Goal: Task Accomplishment & Management: Use online tool/utility

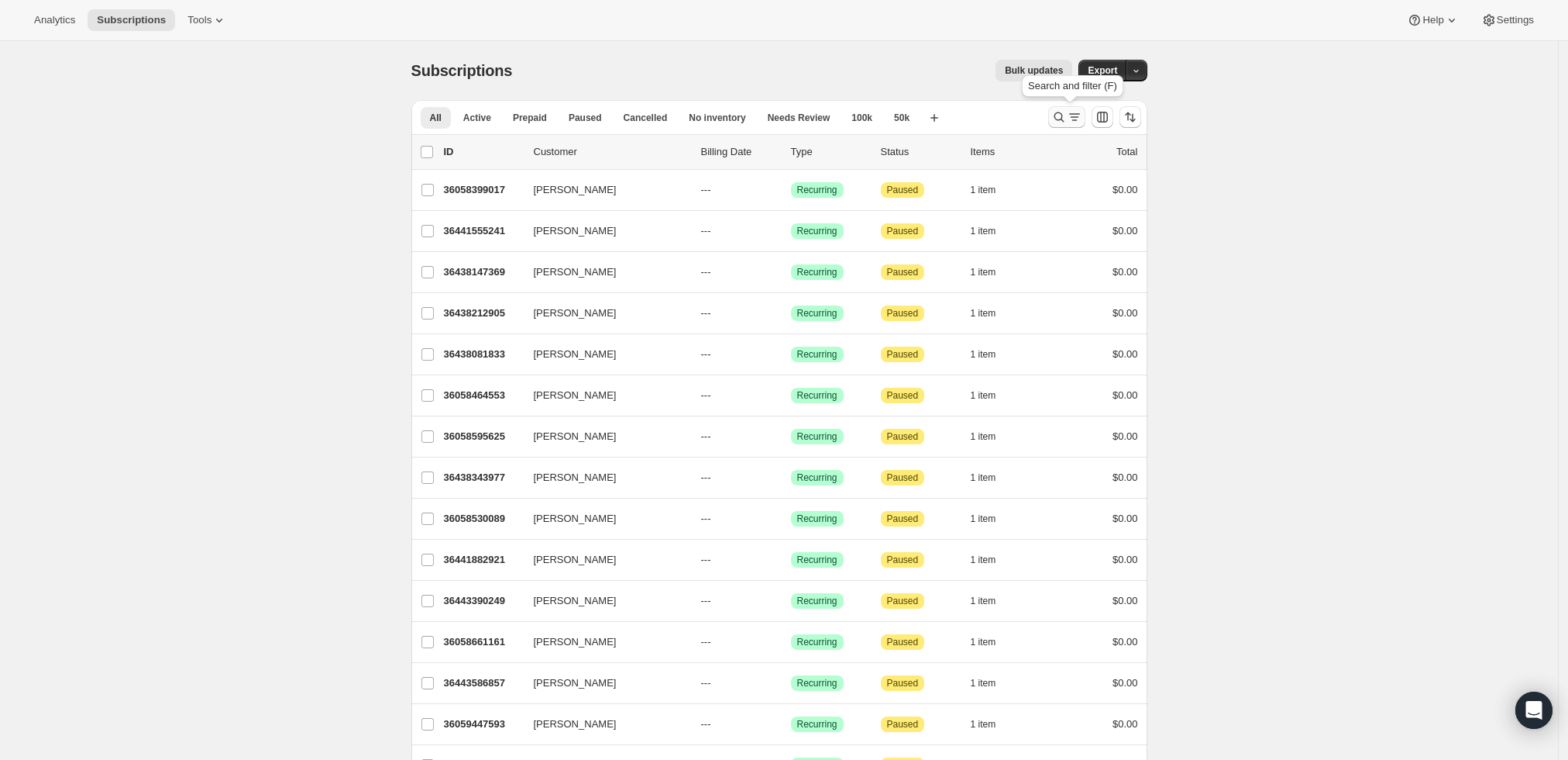
click at [1061, 116] on icon "Search and filter results" at bounding box center [1059, 117] width 16 height 16
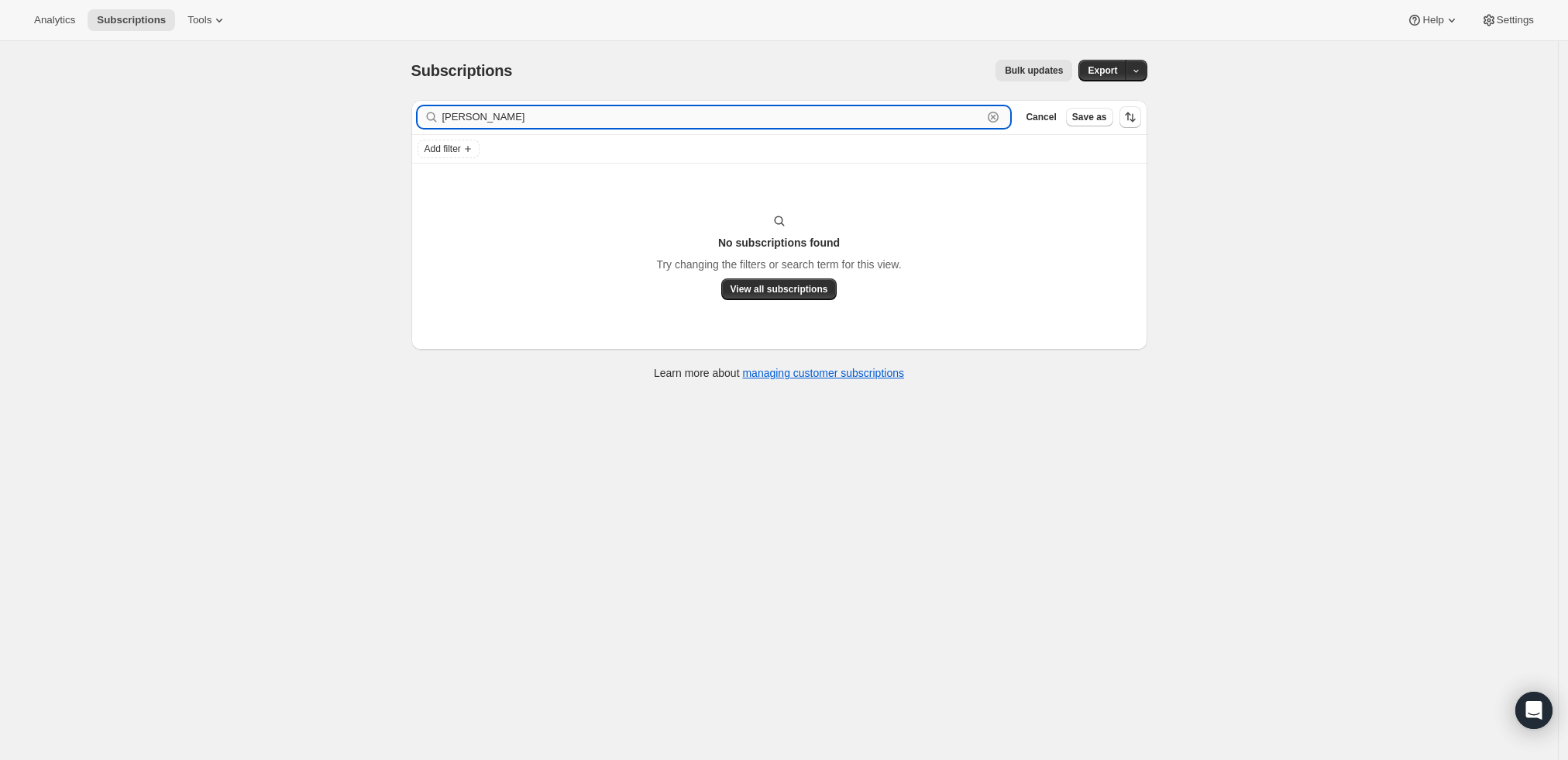
click at [886, 125] on input "raymond lee" at bounding box center [712, 117] width 541 height 22
paste input "leer@gtlaw.com"
click at [884, 122] on input "leer@gtlaw.com" at bounding box center [712, 117] width 541 height 22
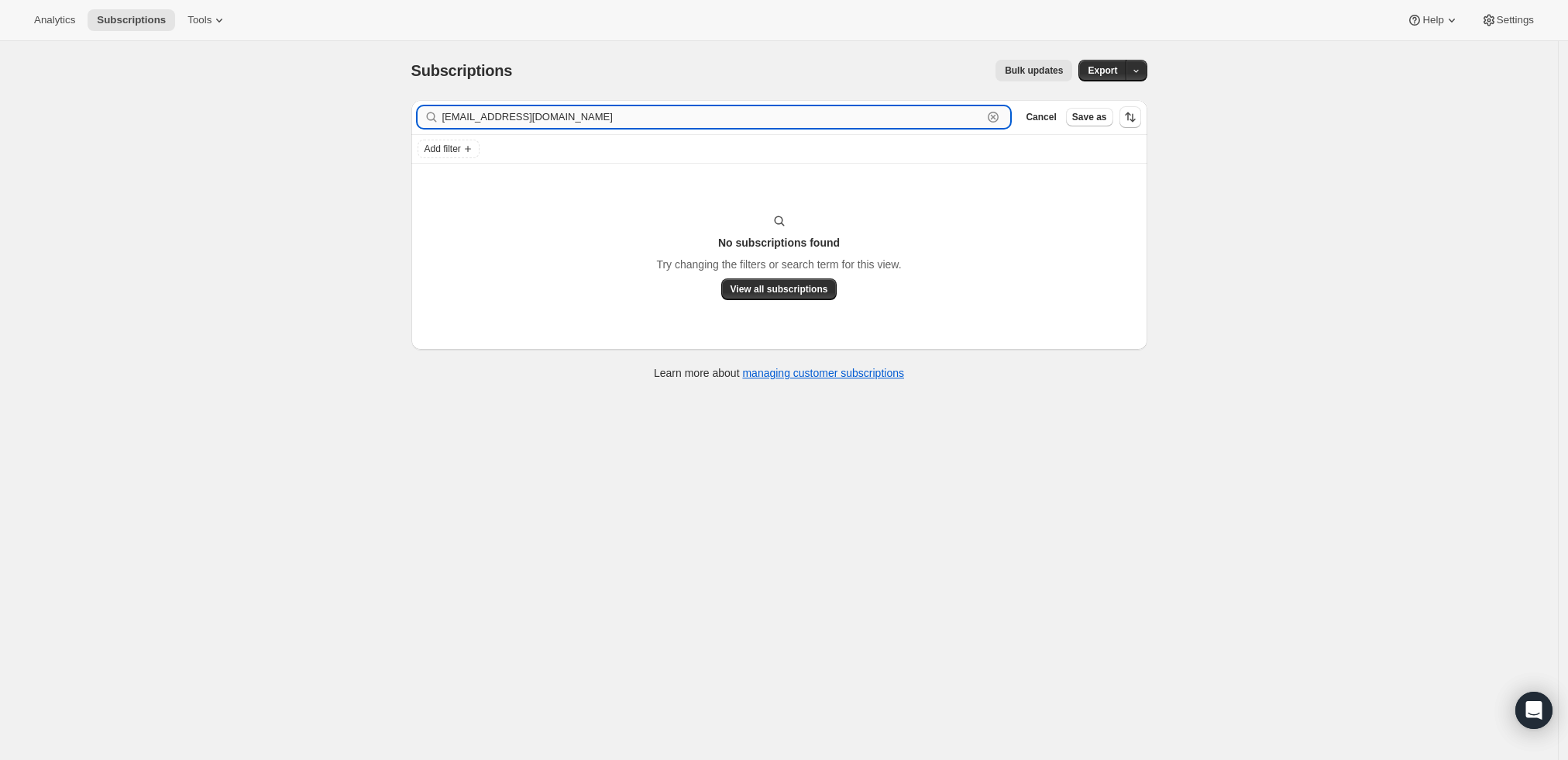
click at [884, 122] on input "leer@gtlaw.com" at bounding box center [712, 117] width 541 height 22
paste input "RAYMOND A Lee"
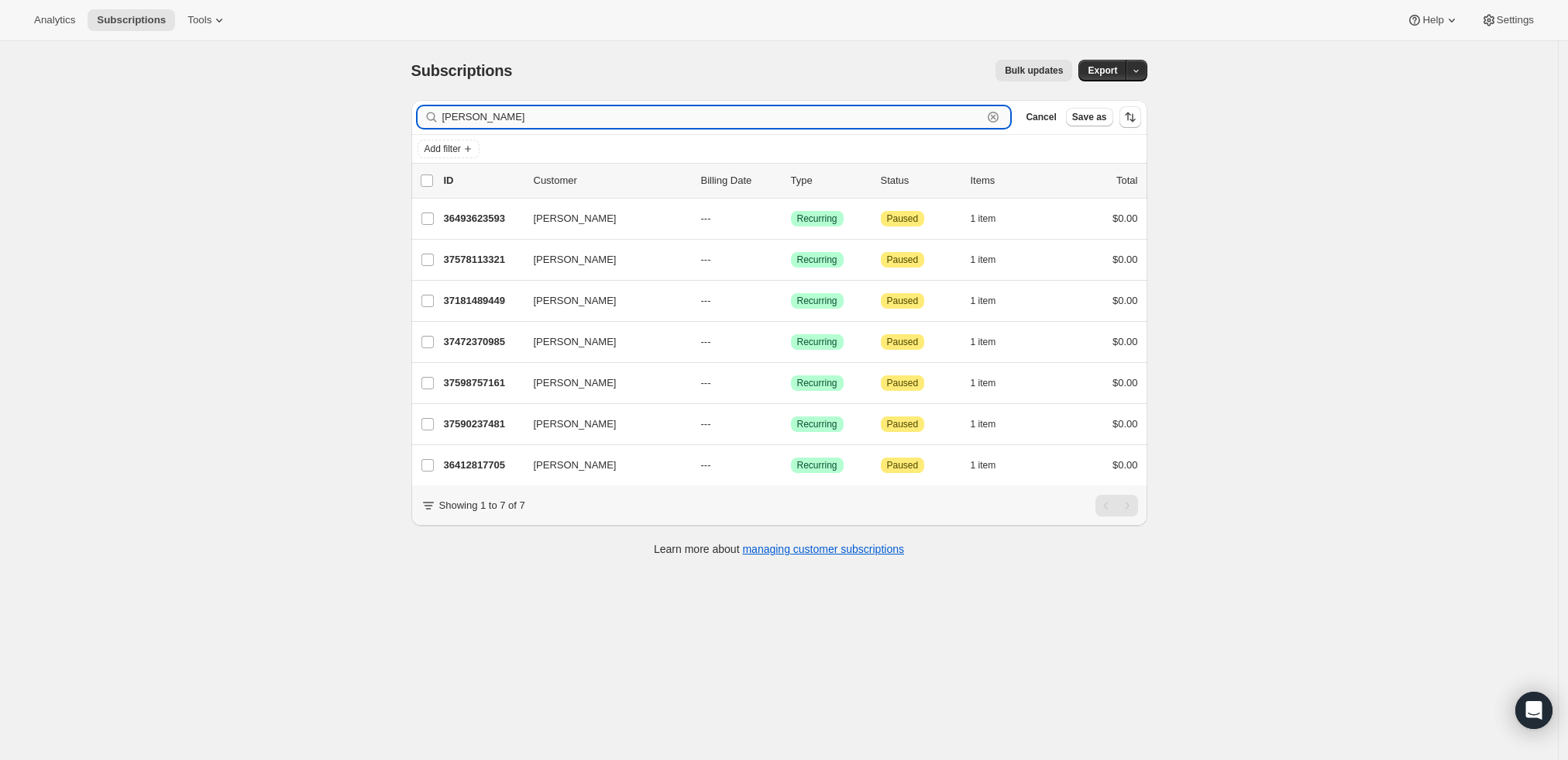
click at [657, 119] on input "RAYMOND A Lee" at bounding box center [712, 117] width 541 height 22
paste input "raymond l"
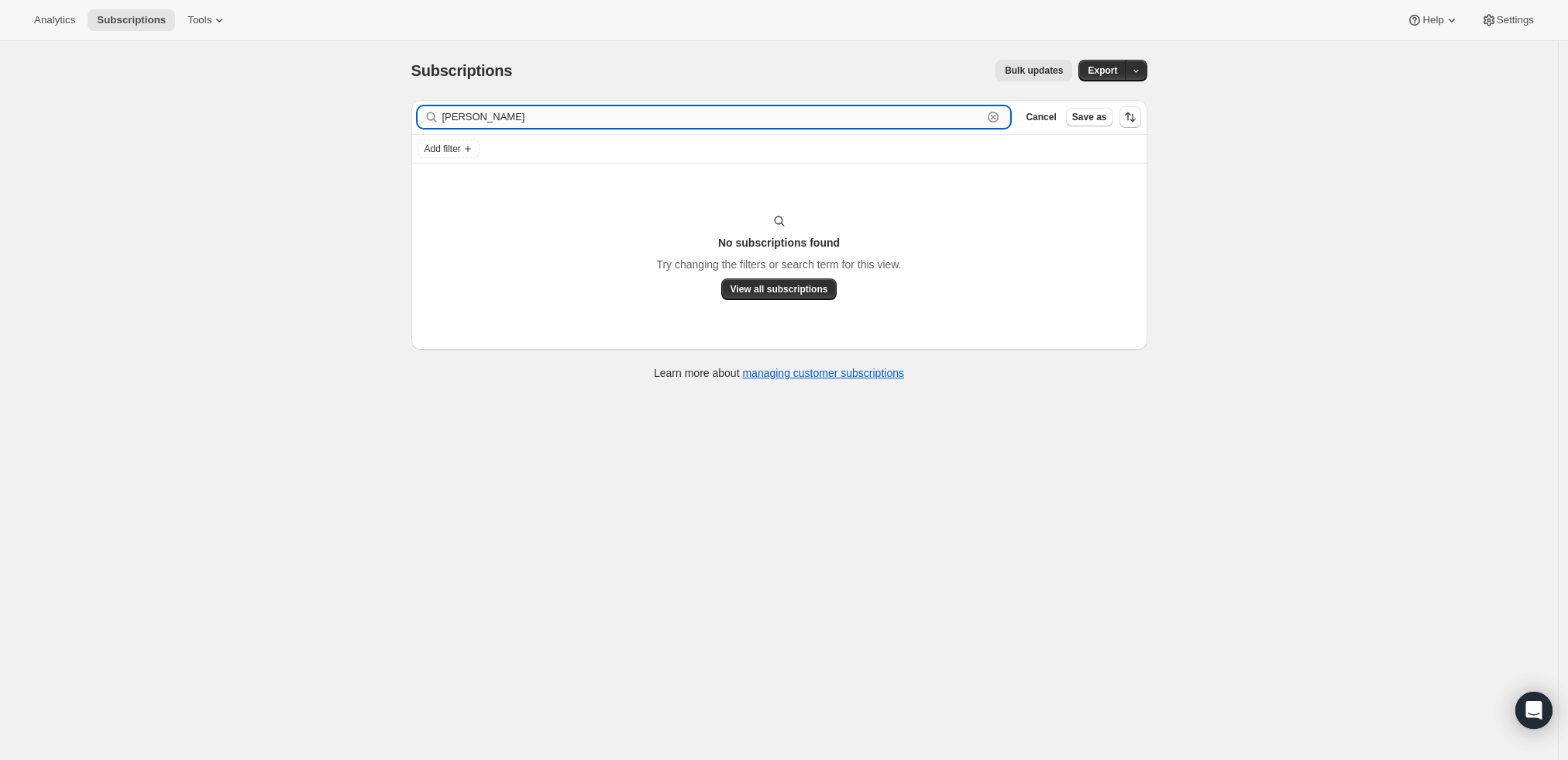
click at [701, 124] on input "raymond lee" at bounding box center [712, 117] width 541 height 22
paste input "leer@gtlaw.com"
click at [810, 121] on input "leer@gtlaw.com" at bounding box center [712, 117] width 541 height 22
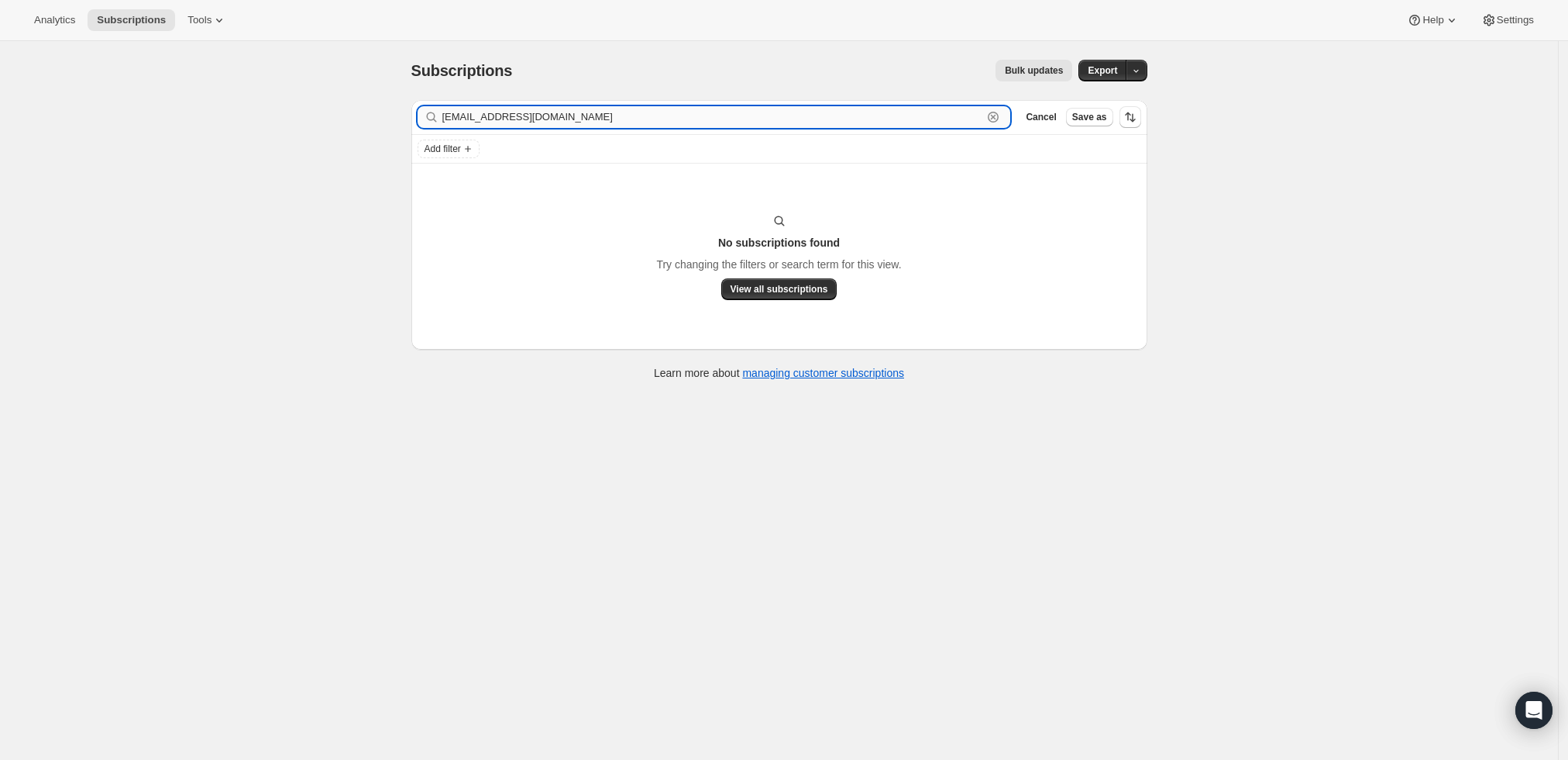
click at [810, 121] on input "leer@gtlaw.com" at bounding box center [712, 117] width 541 height 22
paste input "LeeR"
click at [824, 116] on input "LeeR@gtlaw.com" at bounding box center [712, 117] width 541 height 22
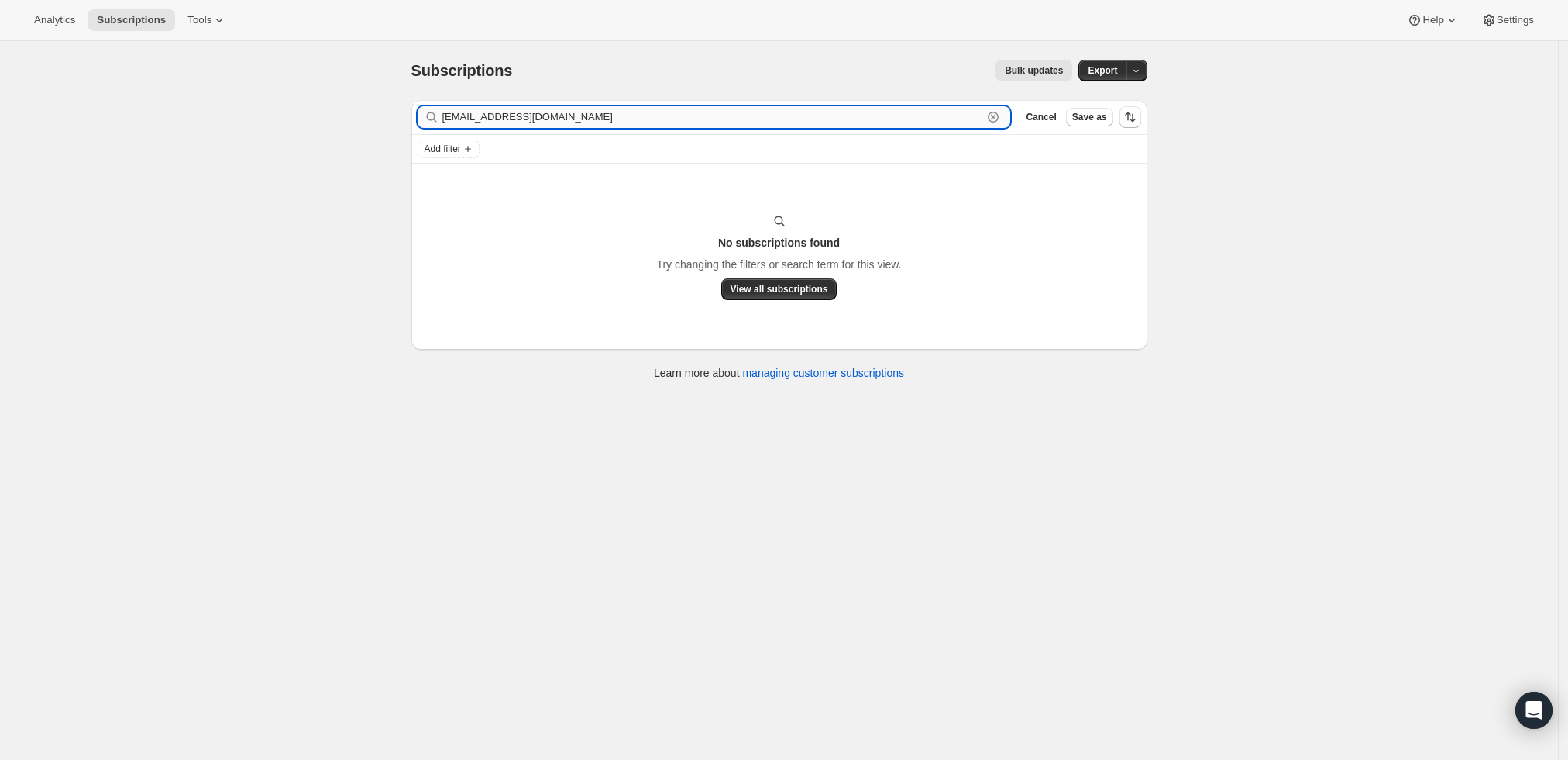
click at [824, 116] on input "LeeR@gtlaw.com" at bounding box center [712, 117] width 541 height 22
paste input "dizzy1021@aol"
click at [731, 116] on input "dizzy1021@aol.com" at bounding box center [712, 117] width 541 height 22
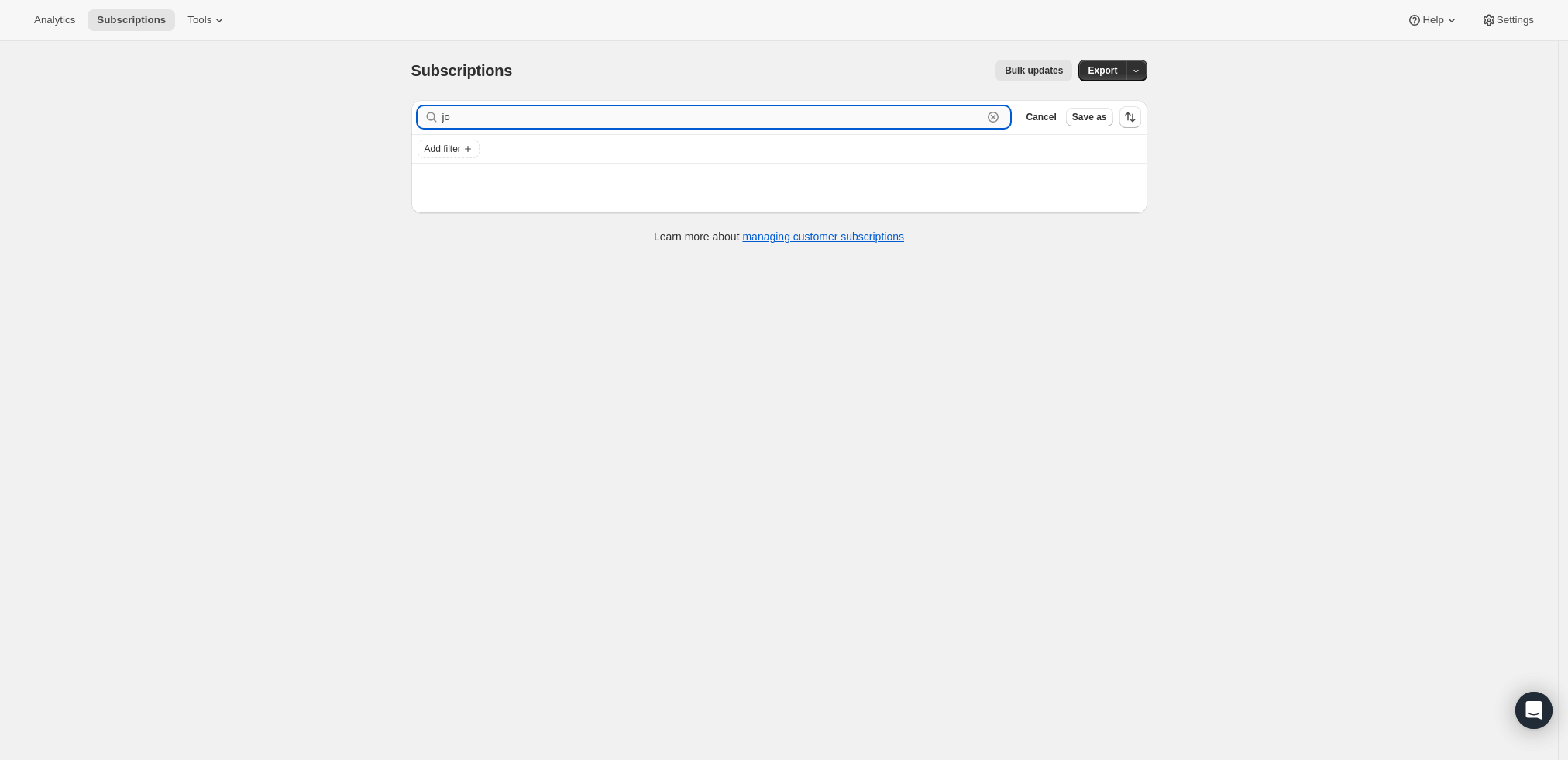
type input "j"
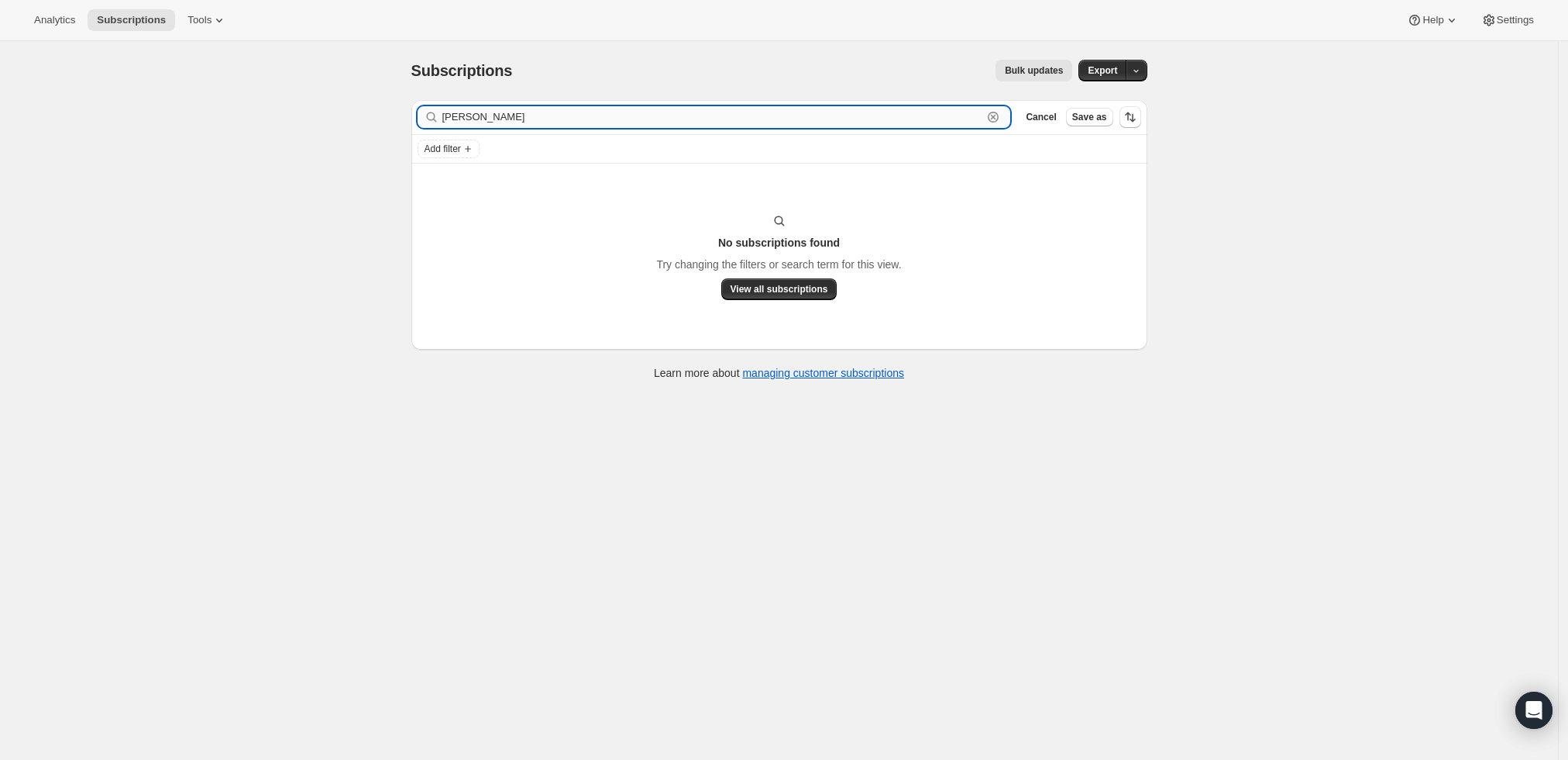
click at [690, 114] on input "Joseph Brady" at bounding box center [712, 117] width 541 height 22
paste input "OSEPH BRADY"
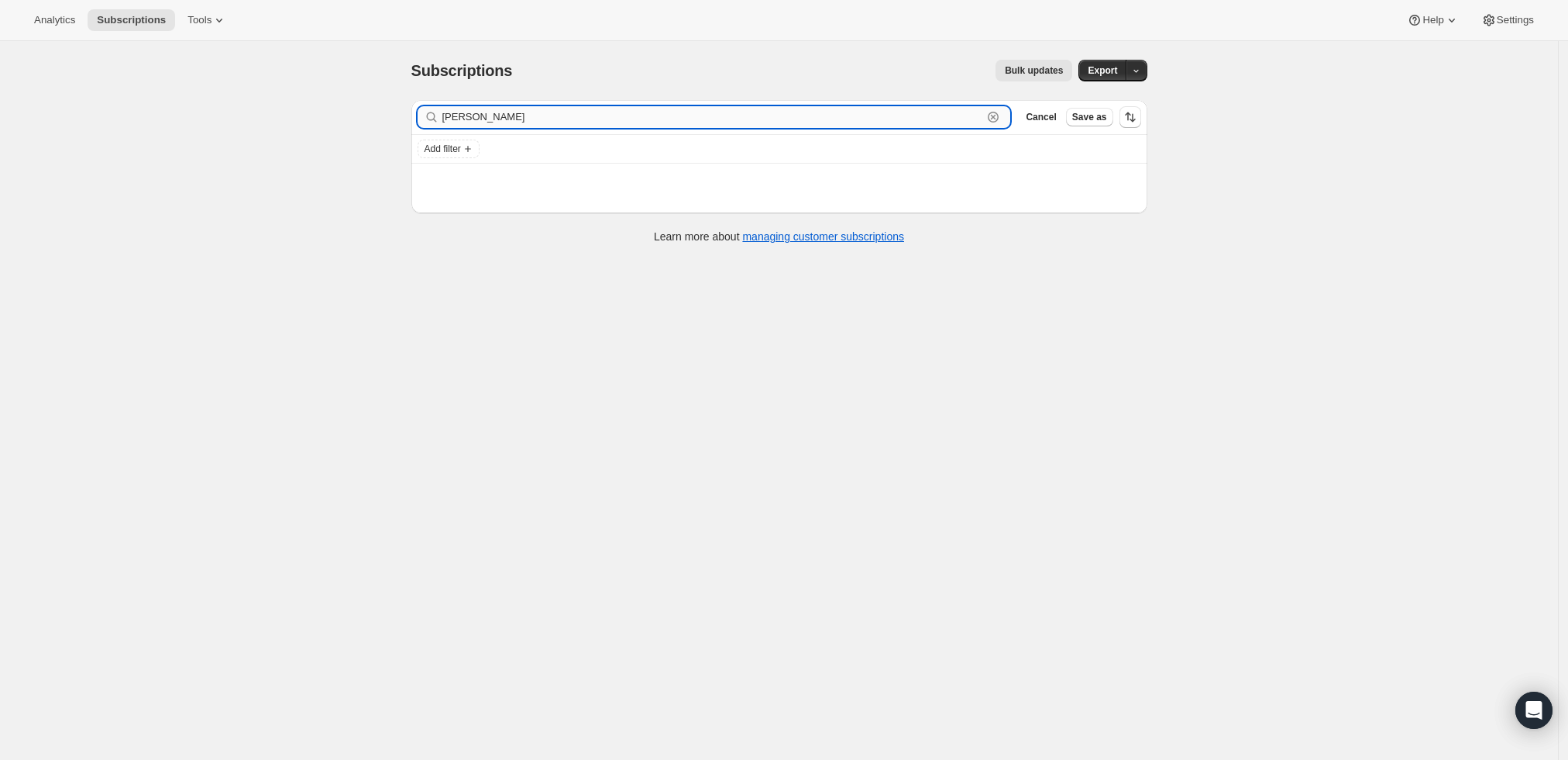
type input "[PERSON_NAME]"
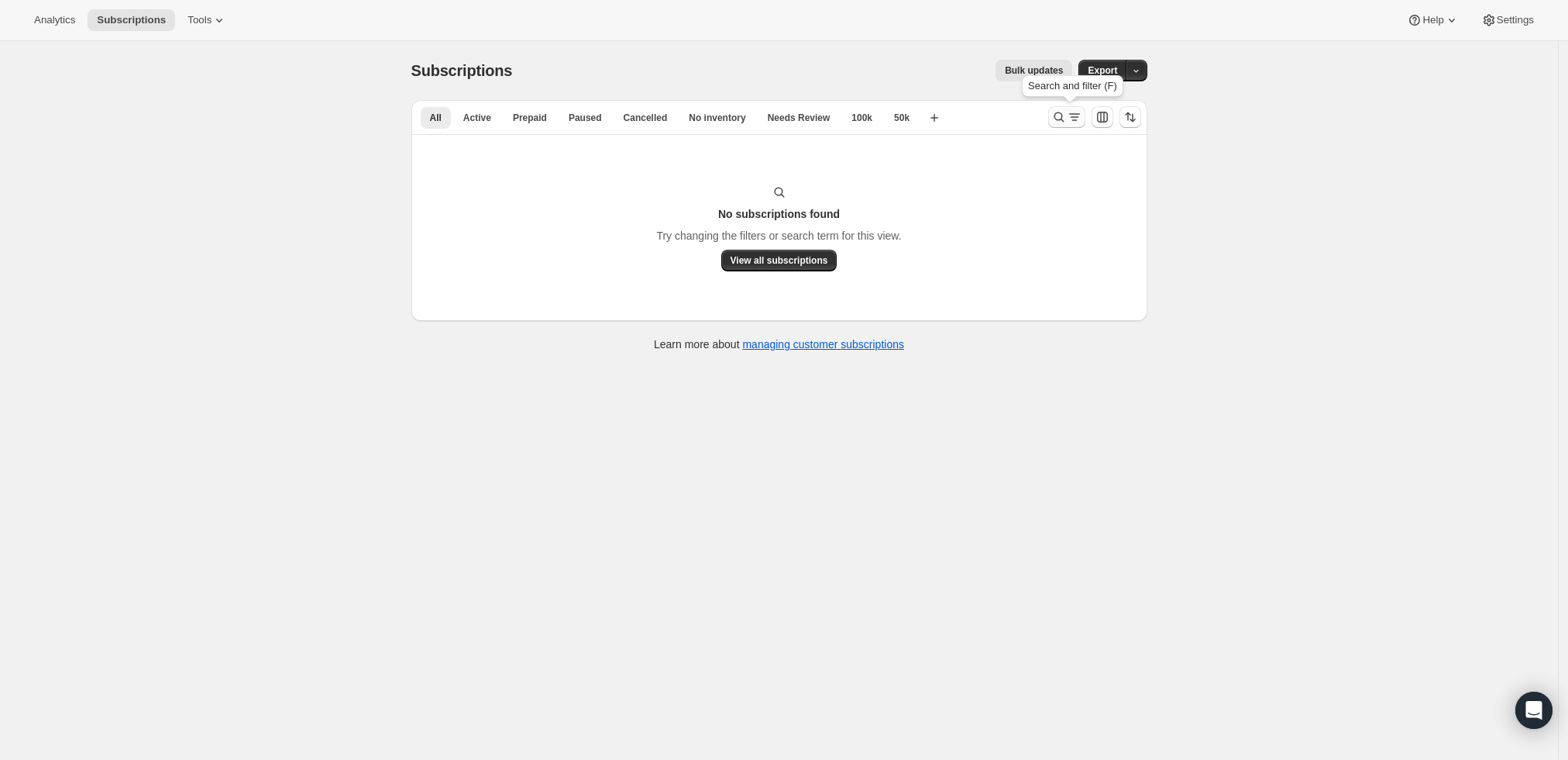
click at [1058, 117] on icon "Search and filter results" at bounding box center [1059, 117] width 10 height 10
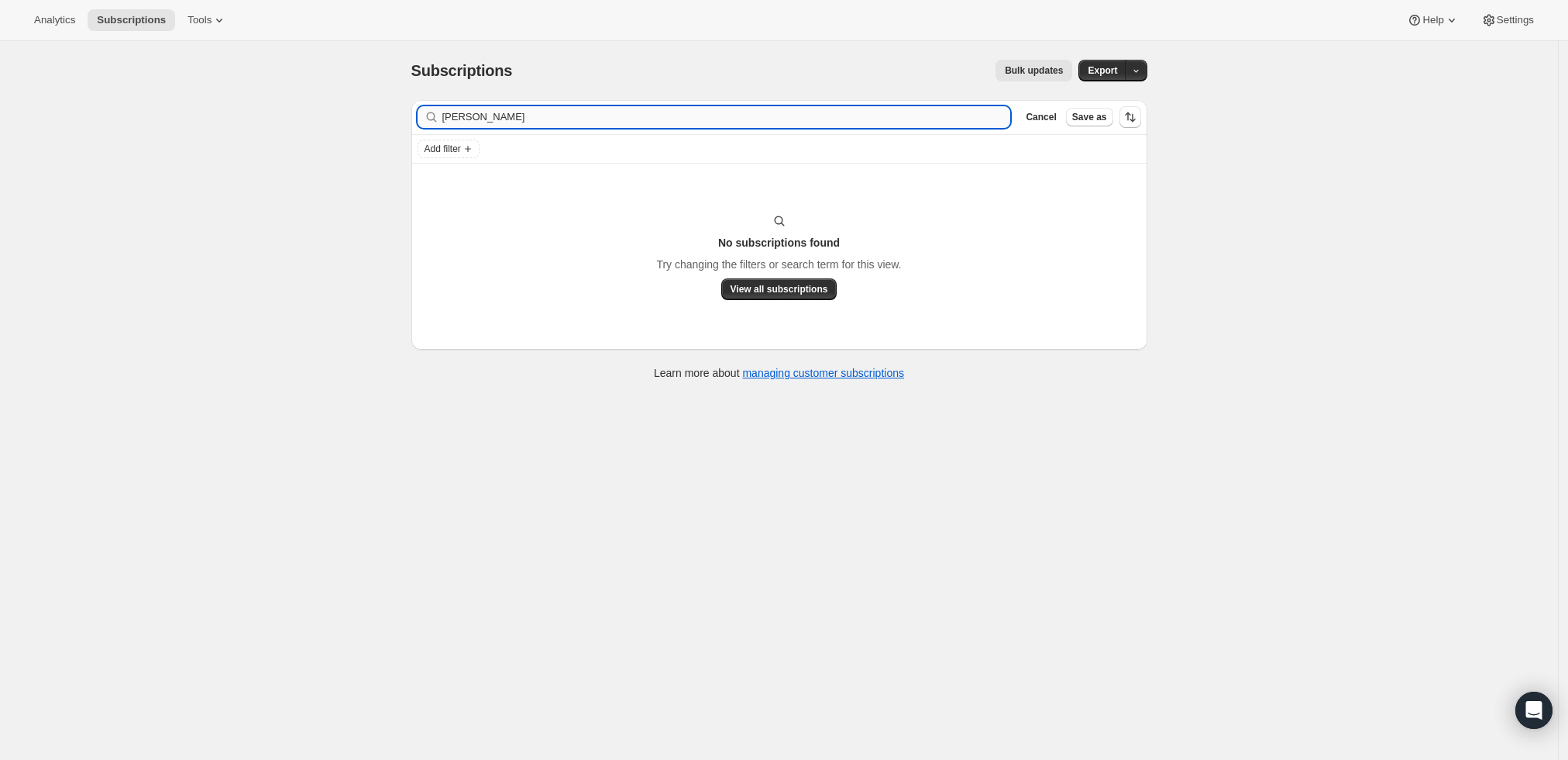
click at [661, 118] on input "[PERSON_NAME]" at bounding box center [726, 117] width 569 height 22
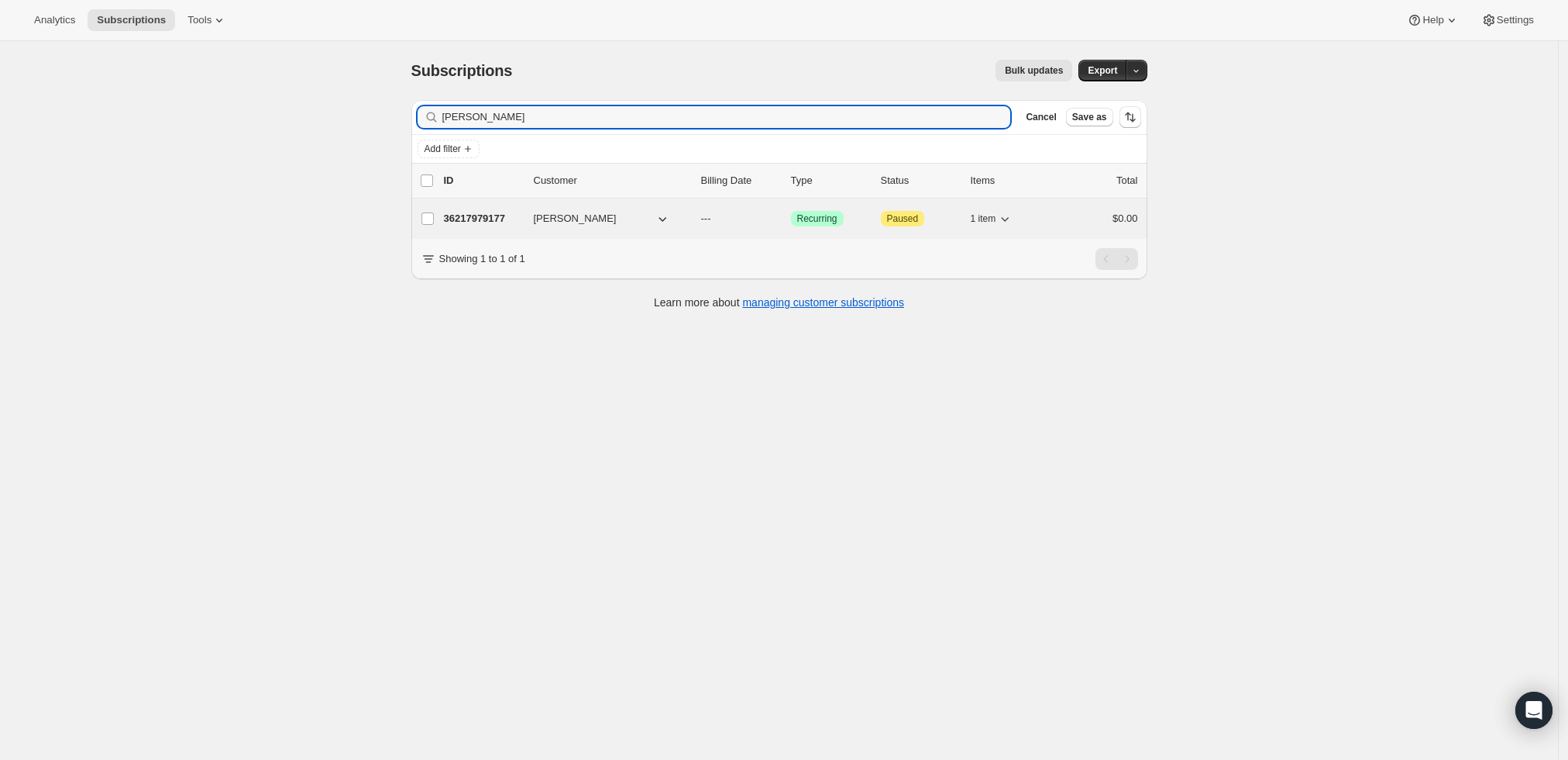
type input "[PERSON_NAME]"
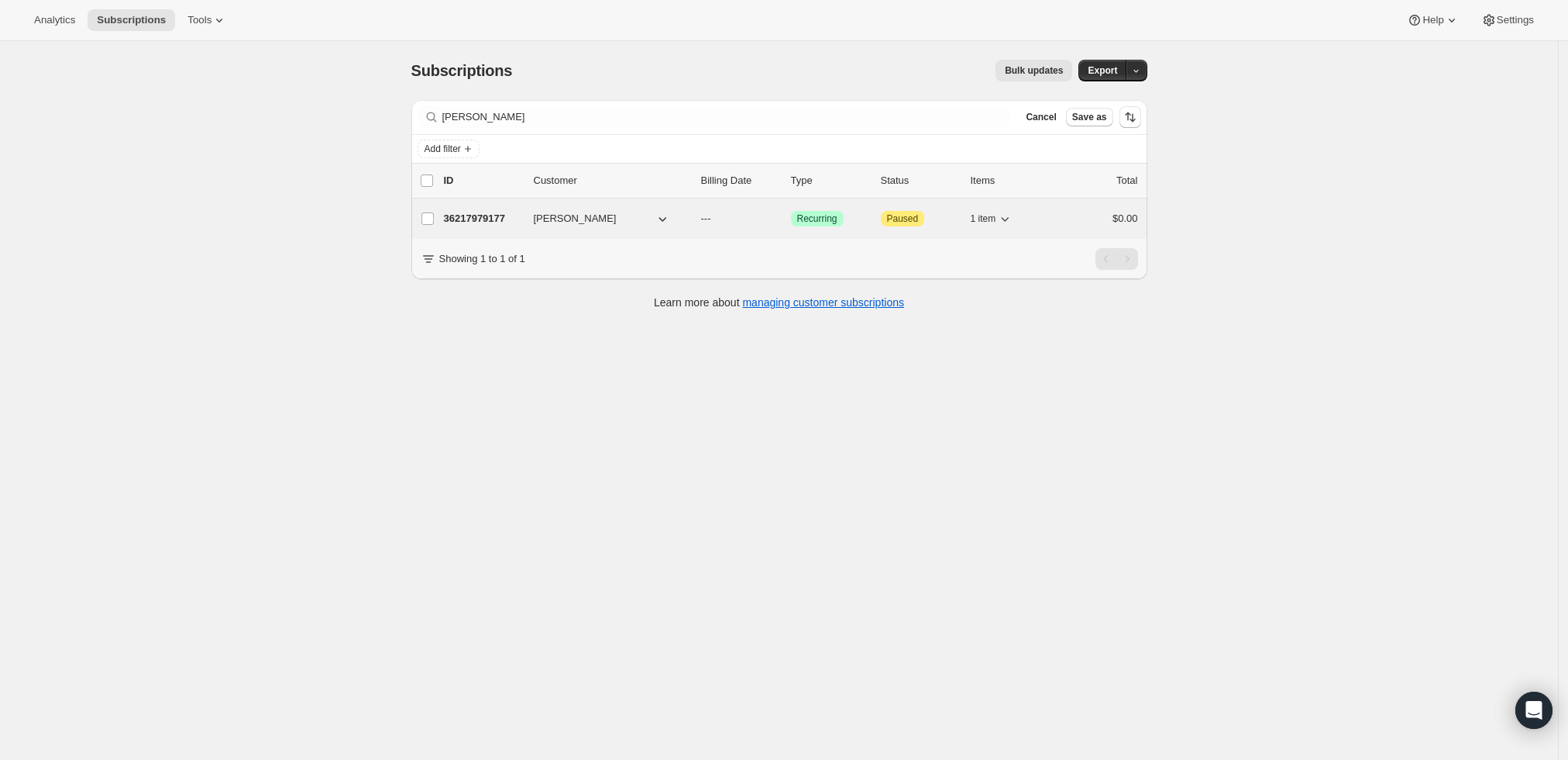
click at [485, 212] on p "36217979177" at bounding box center [482, 218] width 77 height 16
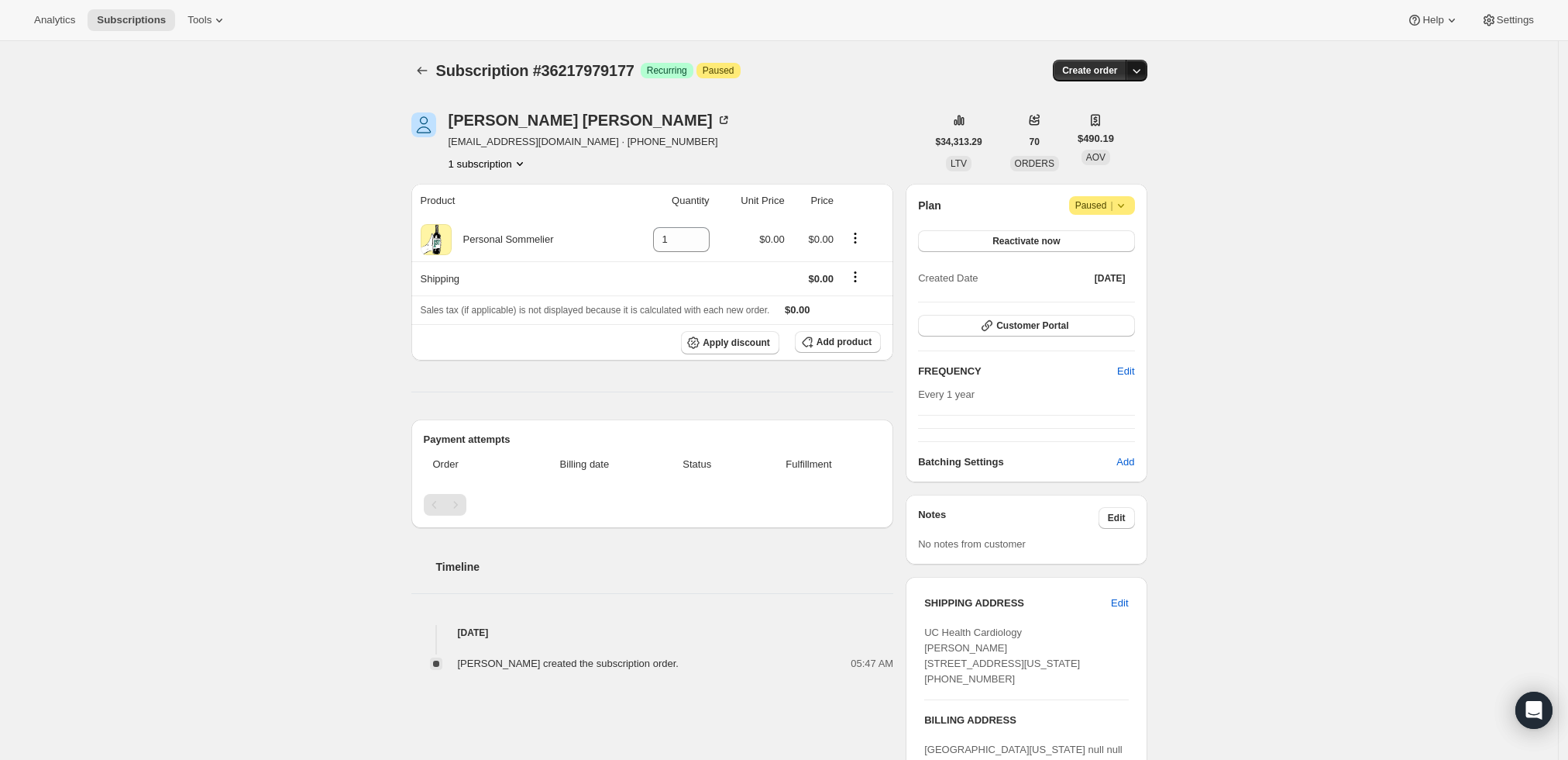
click at [1143, 76] on icon "button" at bounding box center [1136, 71] width 16 height 16
click at [1134, 123] on span "Create custom one-time order" at bounding box center [1075, 129] width 134 height 12
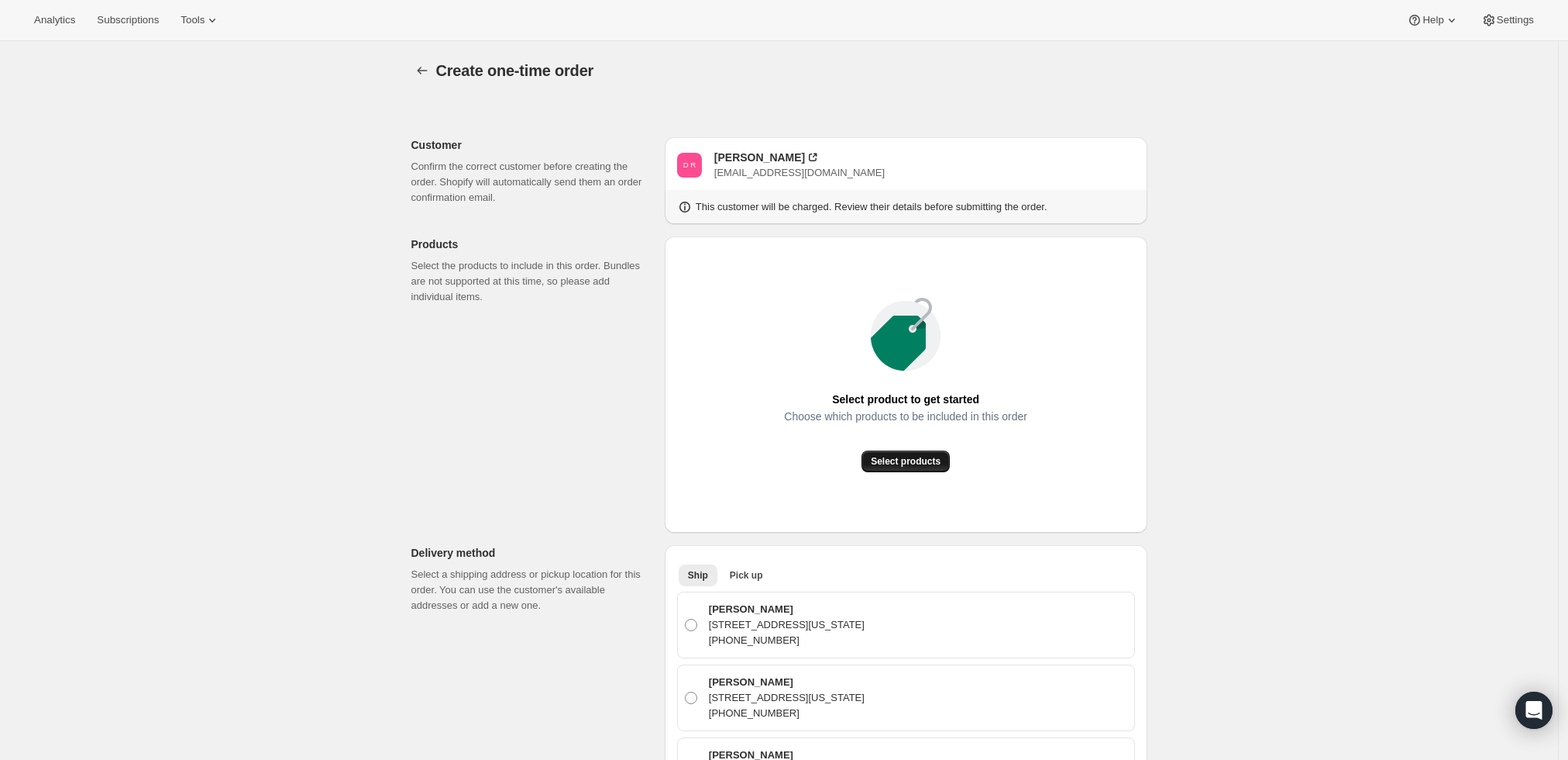
click at [920, 460] on span "Select products" at bounding box center [905, 460] width 70 height 12
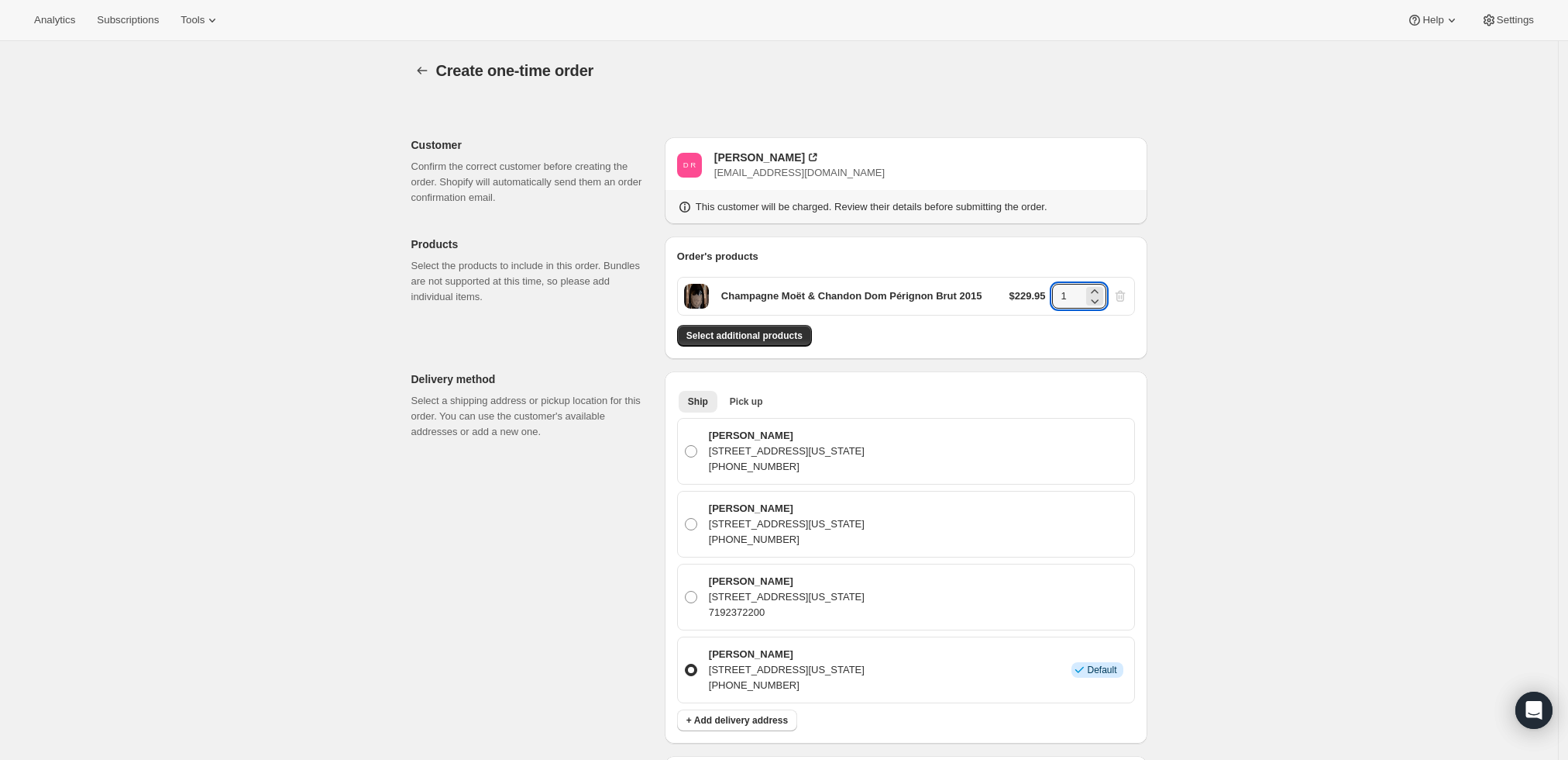
drag, startPoint x: 1072, startPoint y: 298, endPoint x: 1041, endPoint y: 295, distance: 31.1
click at [1041, 295] on div "$229.95 1" at bounding box center [1068, 296] width 119 height 25
type input "6"
click at [1177, 318] on div "Create one-time order. This page is ready Create one-time order Customer Confir…" at bounding box center [779, 695] width 1558 height 1308
click at [771, 329] on button "Select additional products" at bounding box center [744, 335] width 135 height 22
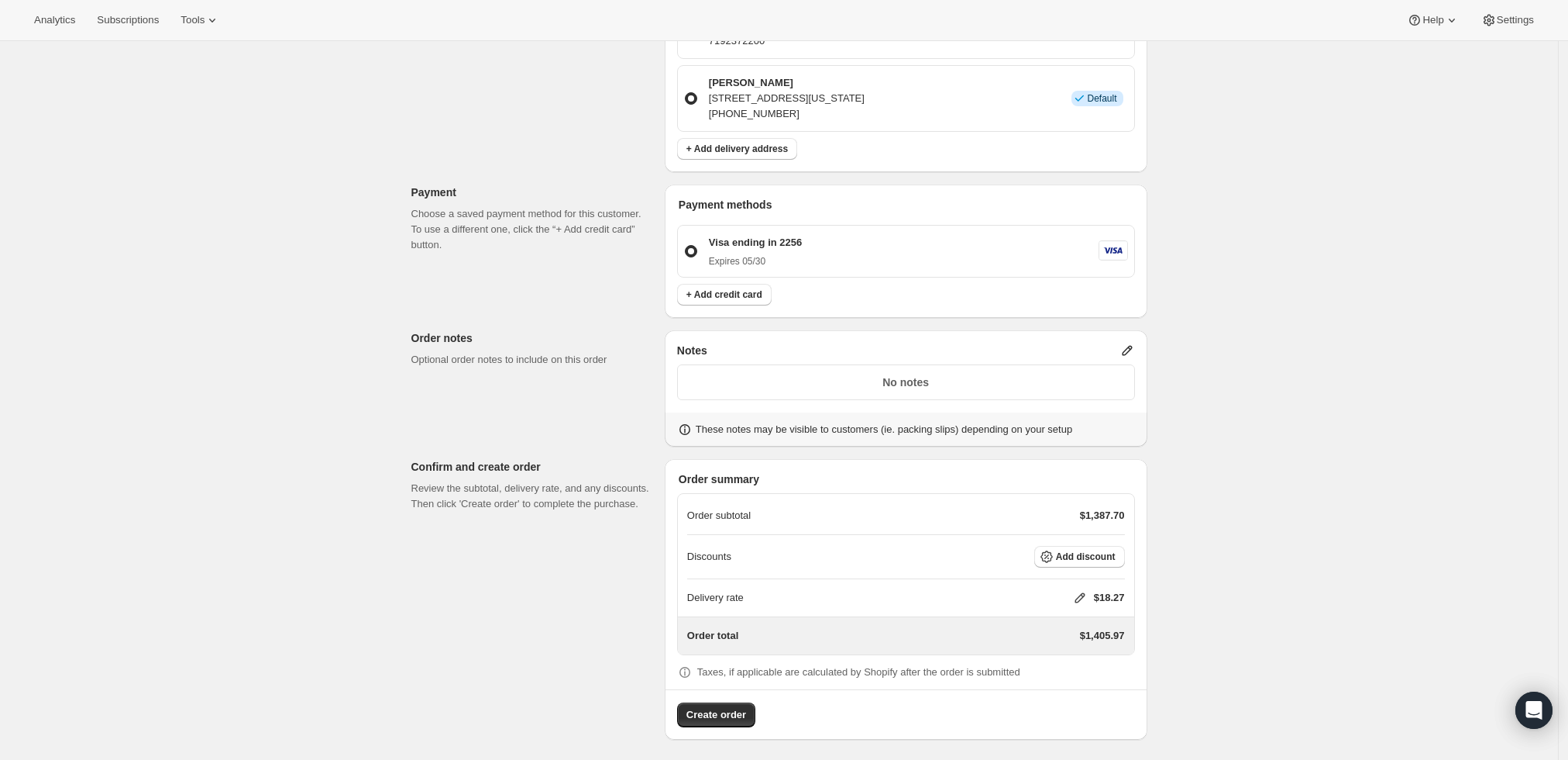
scroll to position [621, 0]
click at [1113, 548] on span "Add discount" at bounding box center [1085, 554] width 60 height 12
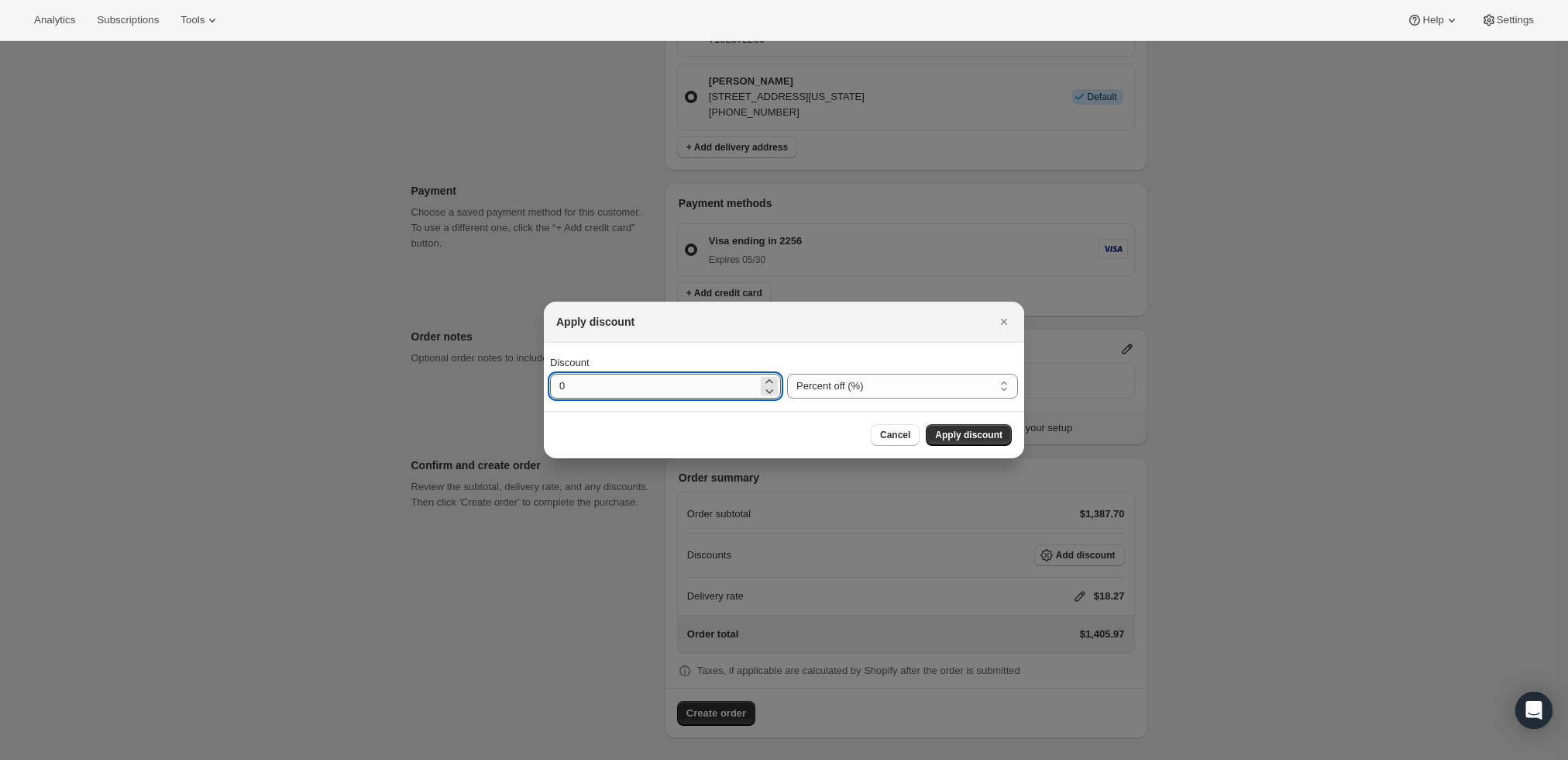
click at [712, 385] on input "0" at bounding box center [653, 386] width 207 height 25
type input "10"
click at [979, 443] on button "Apply discount" at bounding box center [968, 435] width 86 height 22
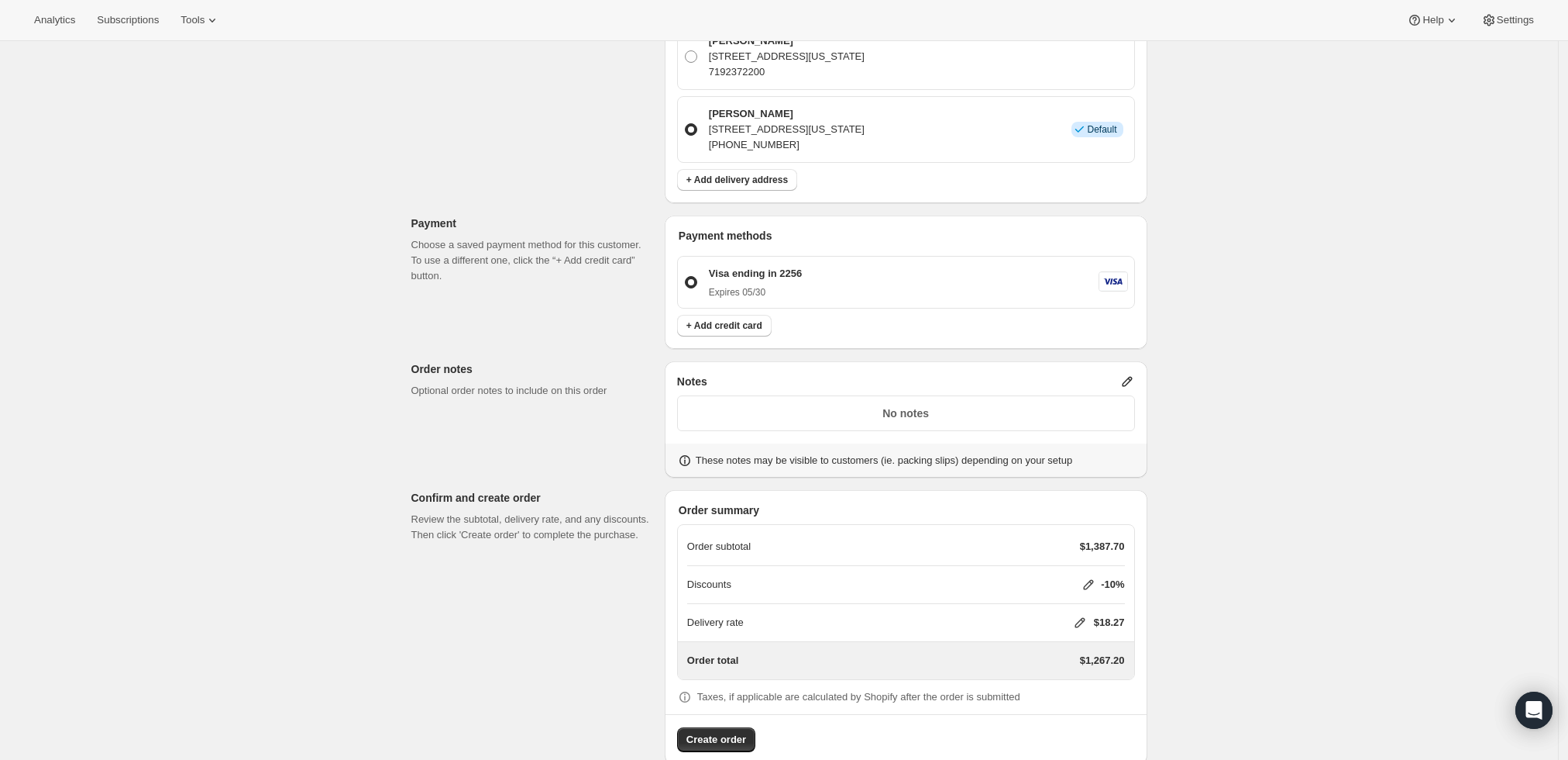
scroll to position [615, 0]
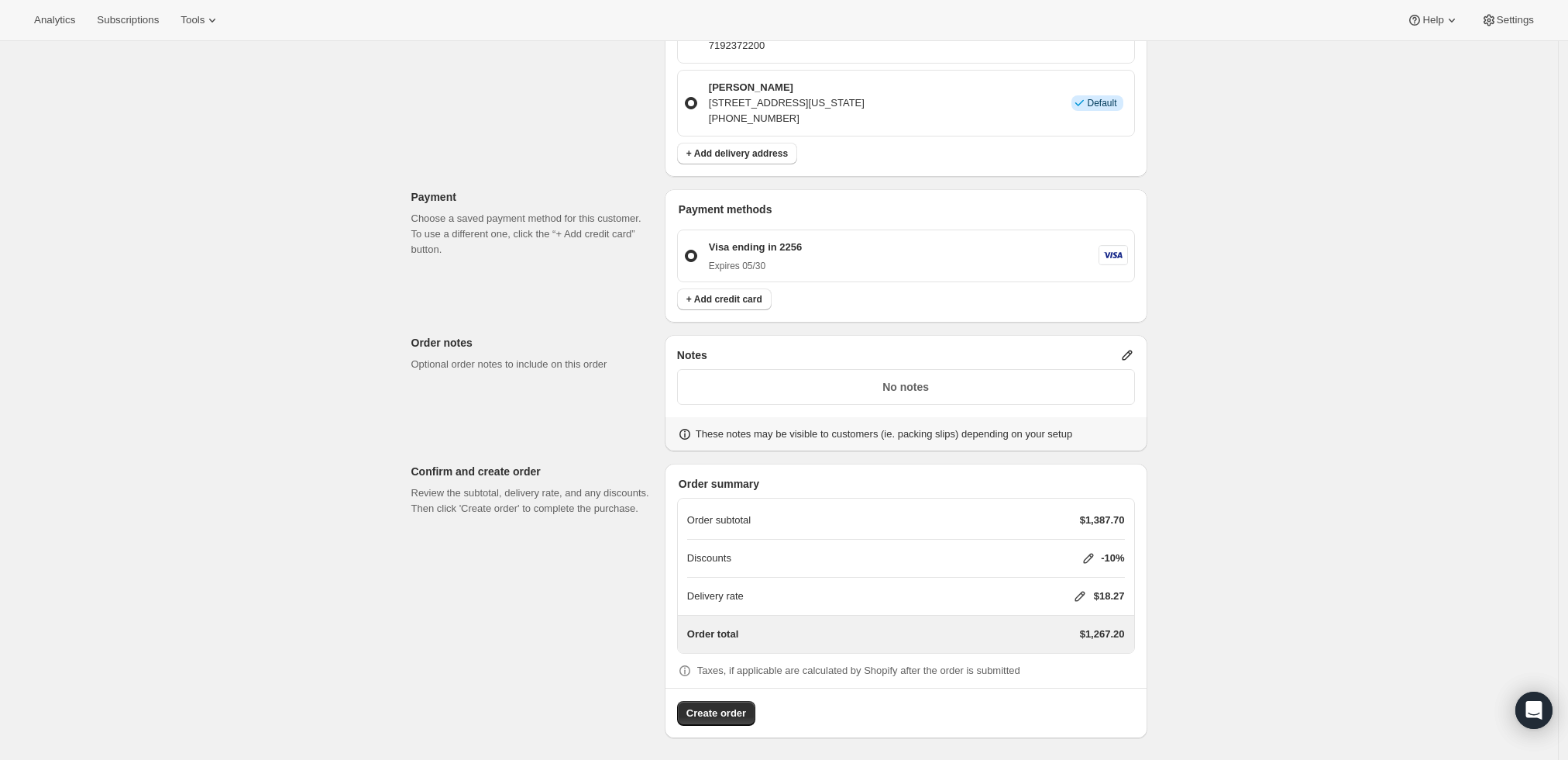
click at [1132, 353] on icon at bounding box center [1127, 355] width 16 height 16
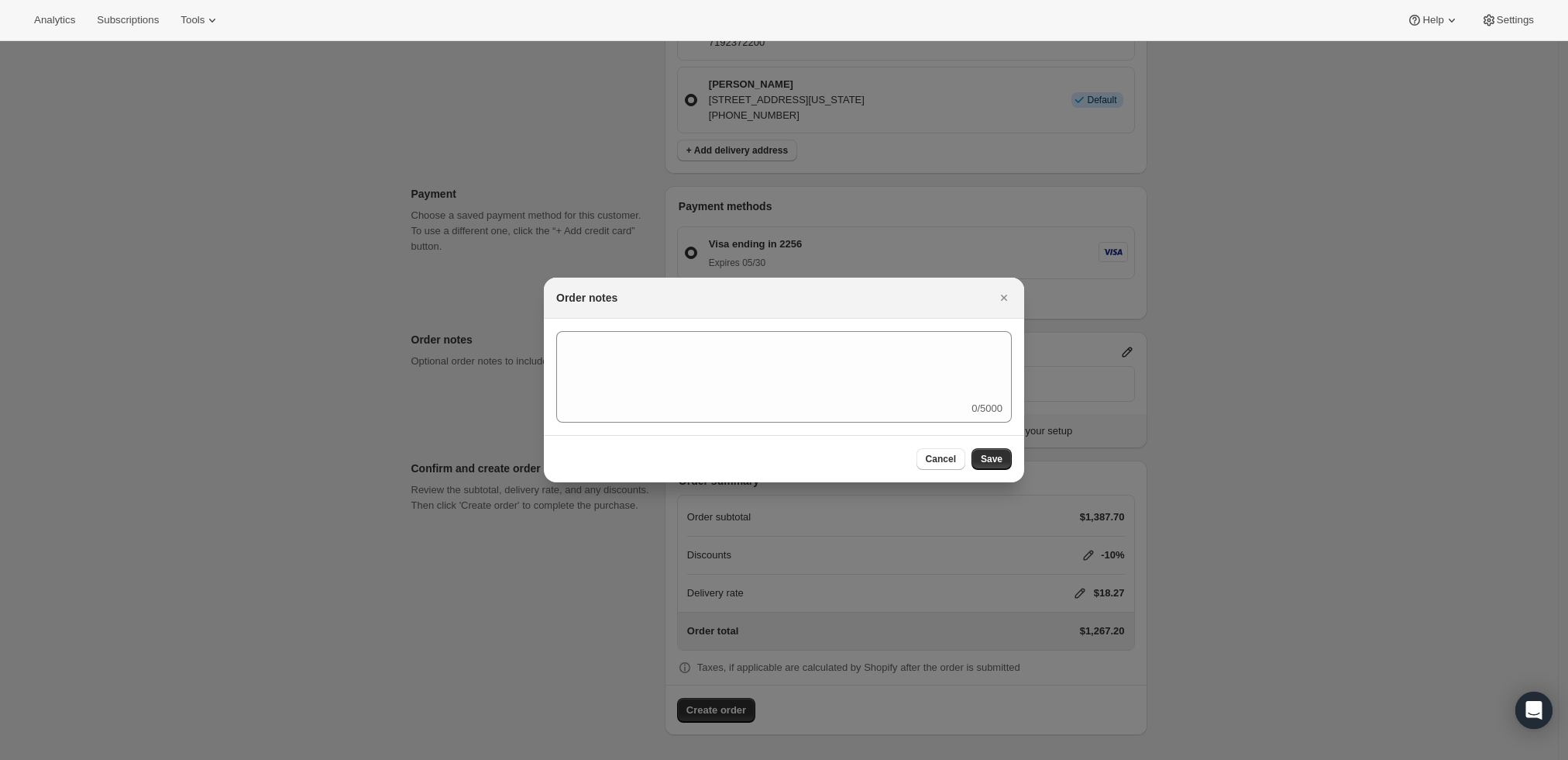
scroll to position [0, 0]
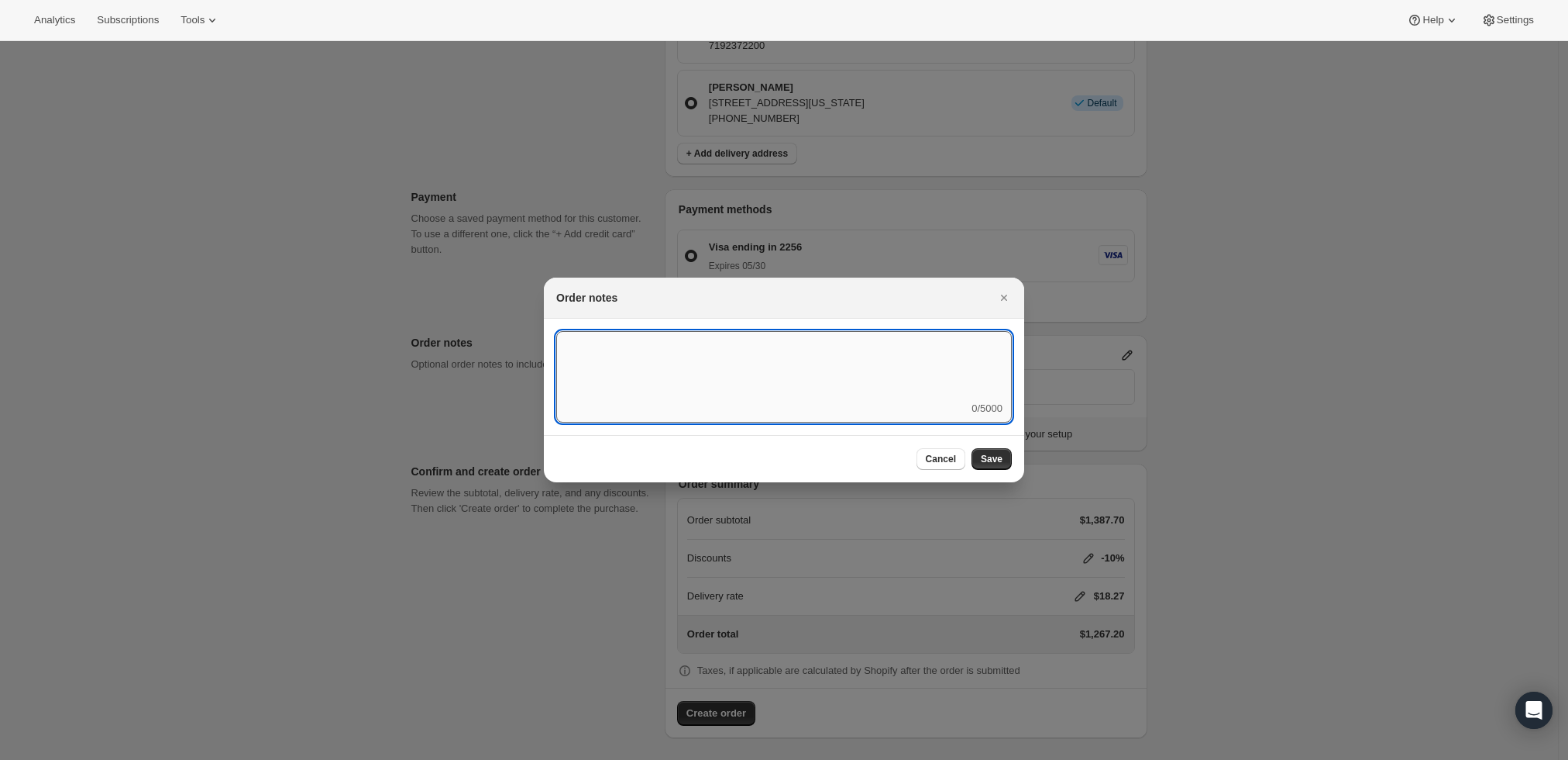
click at [998, 375] on textarea ":r3v:" at bounding box center [784, 366] width 455 height 70
click at [827, 352] on textarea "Ship" at bounding box center [784, 366] width 455 height 70
type textarea "Ship [DATE]"
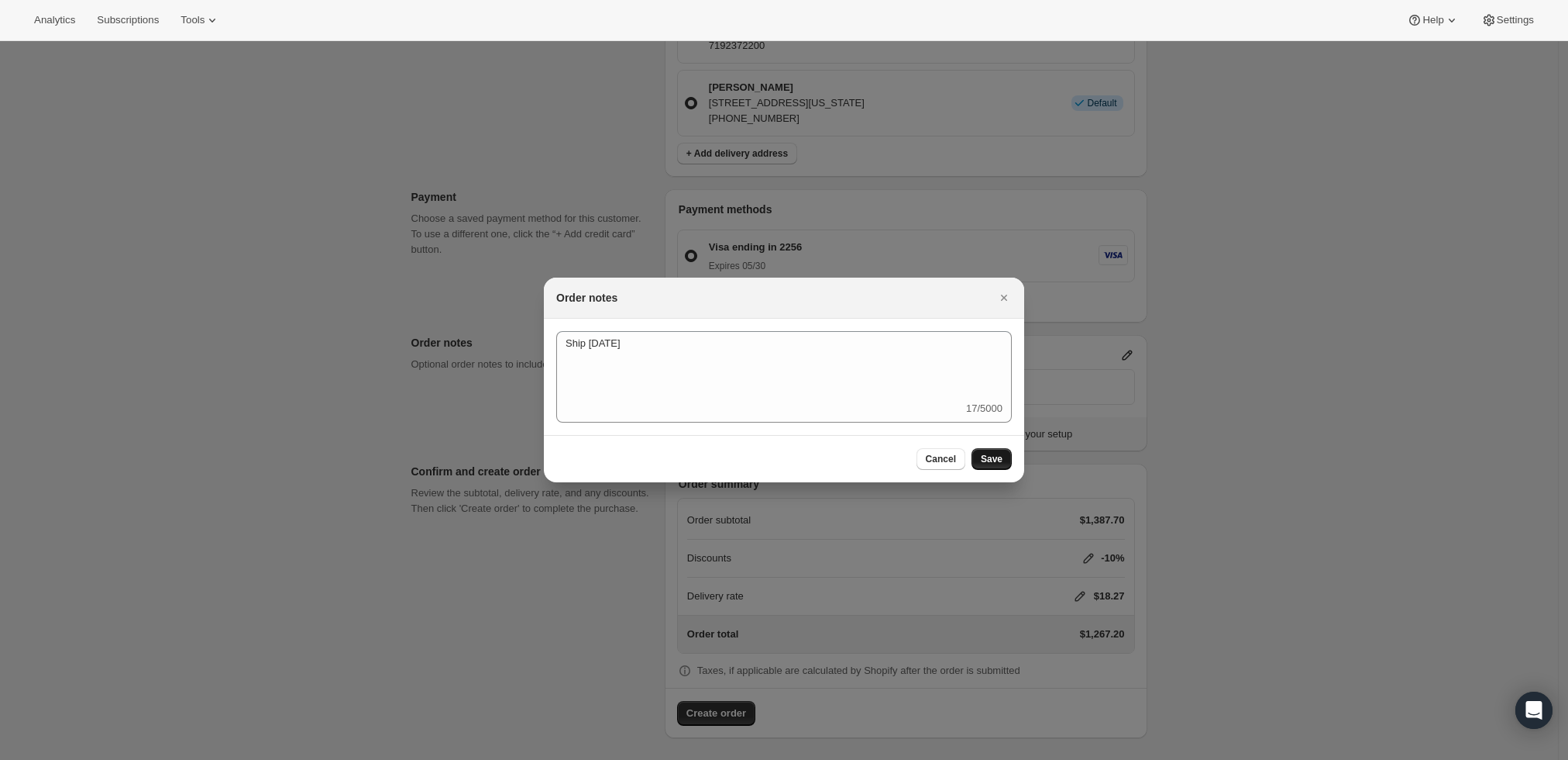
click at [1003, 459] on button "Save" at bounding box center [991, 459] width 41 height 22
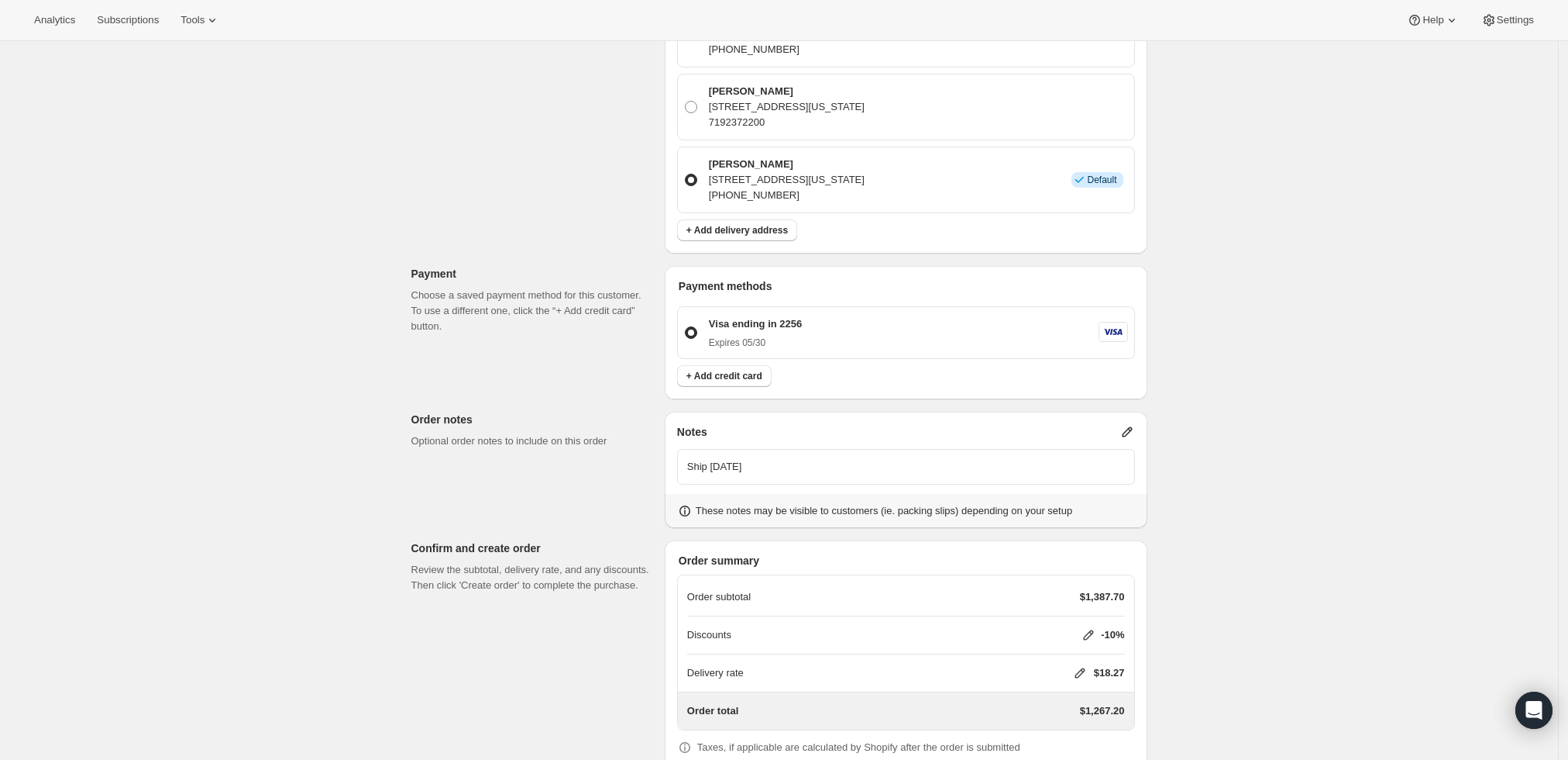
scroll to position [615, 0]
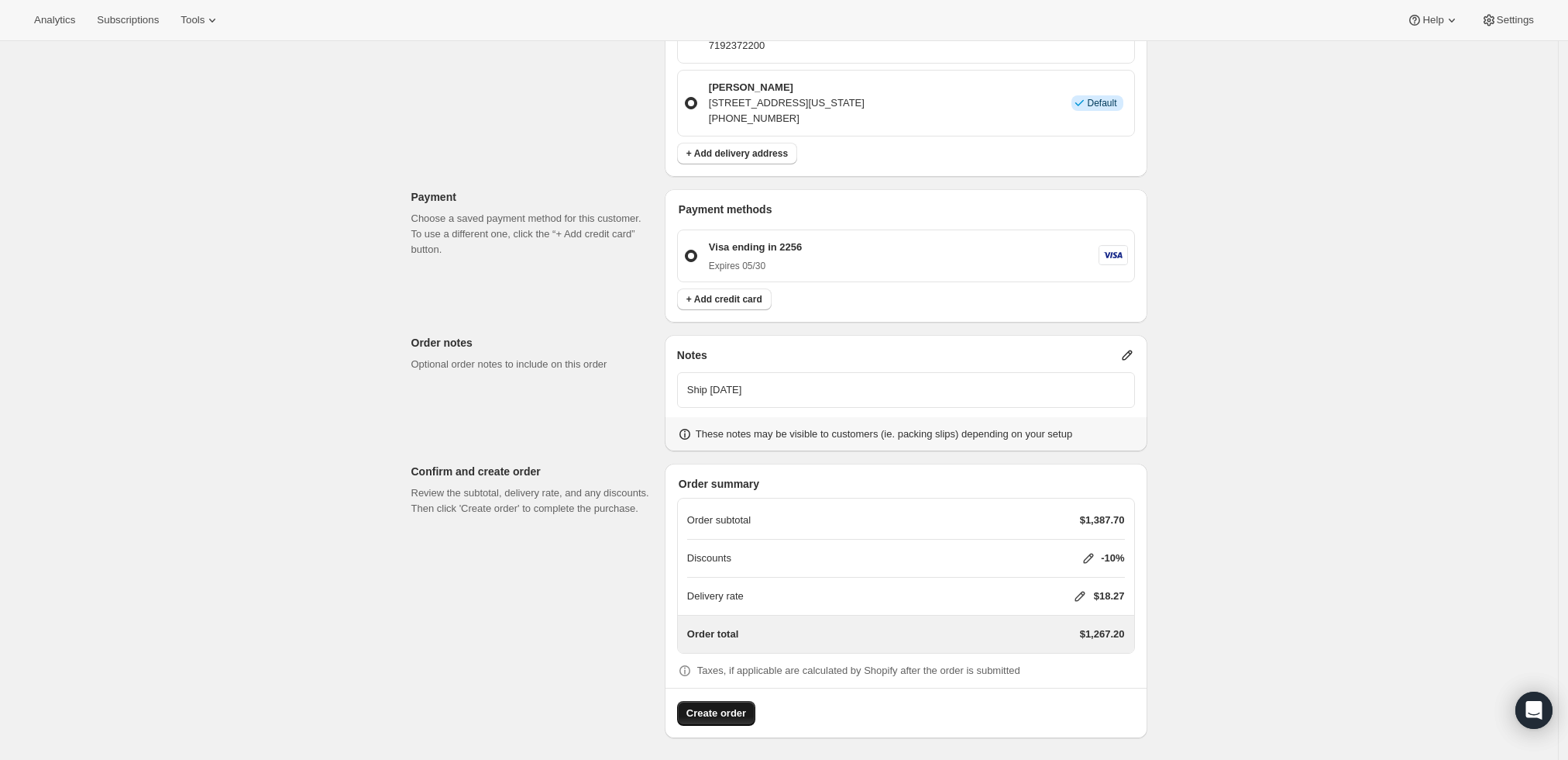
click at [699, 710] on span "Create order" at bounding box center [716, 713] width 60 height 16
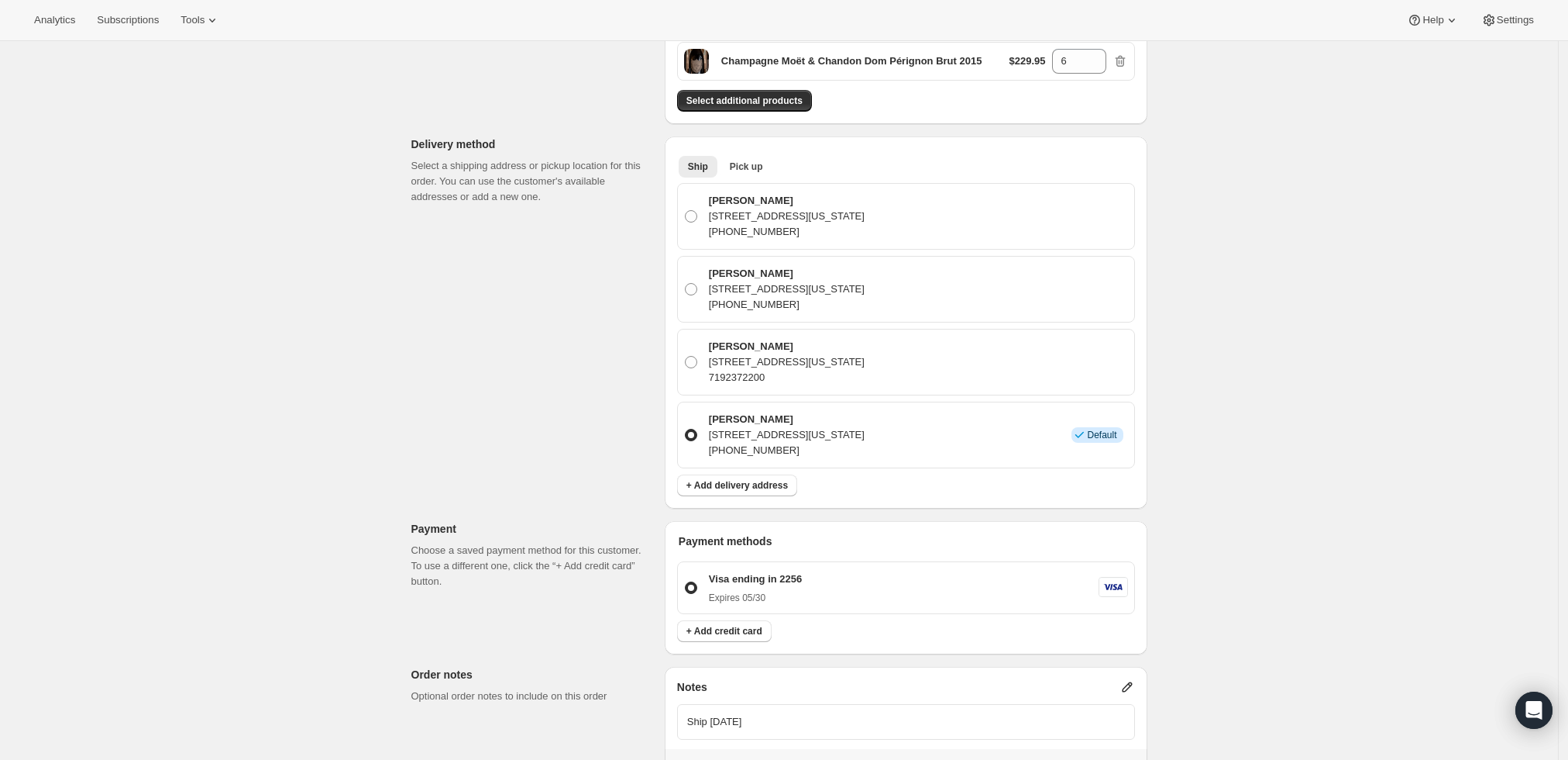
scroll to position [184, 0]
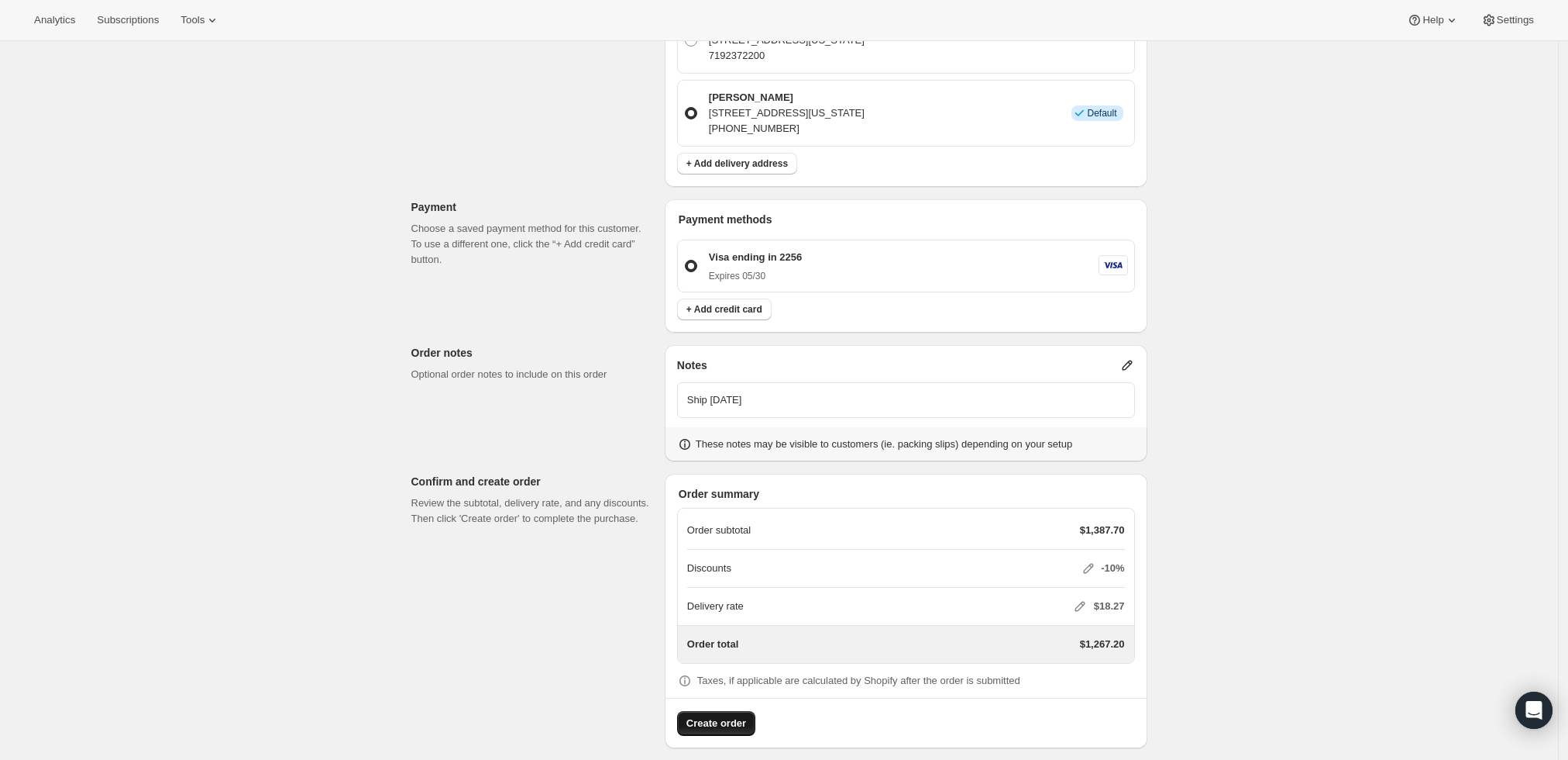
scroll to position [699, 0]
